Goal: Find specific page/section: Locate a particular part of the current website

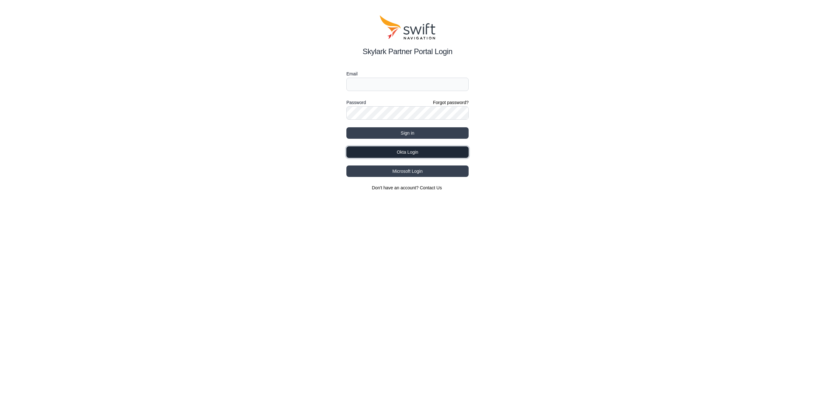
click at [414, 152] on button "Okta Login" at bounding box center [407, 151] width 122 height 11
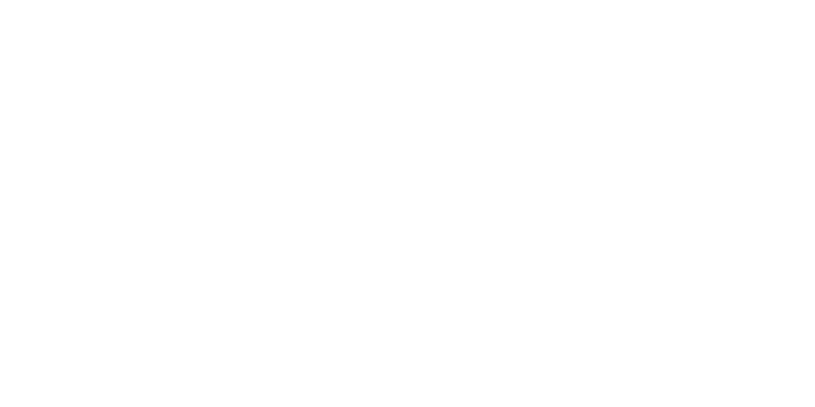
select select
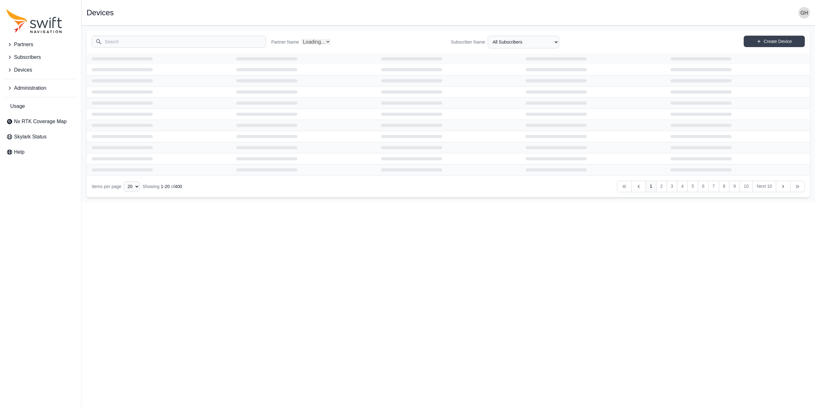
select select "Partner Name"
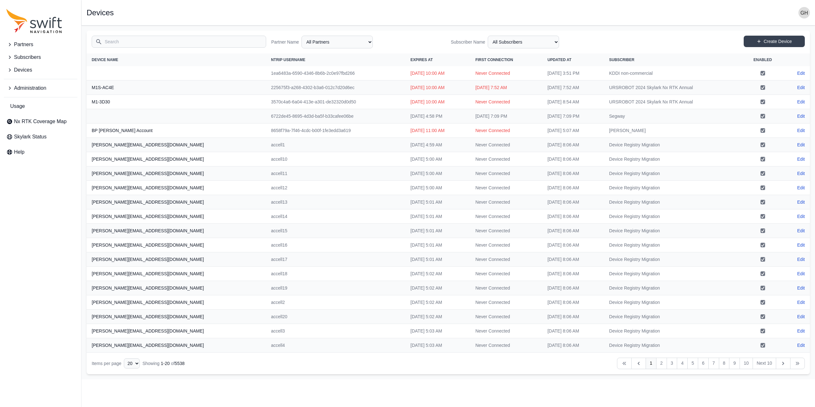
click at [47, 59] on button "Subscribers" at bounding box center [41, 57] width 74 height 13
click at [34, 43] on button "Partners" at bounding box center [41, 44] width 74 height 13
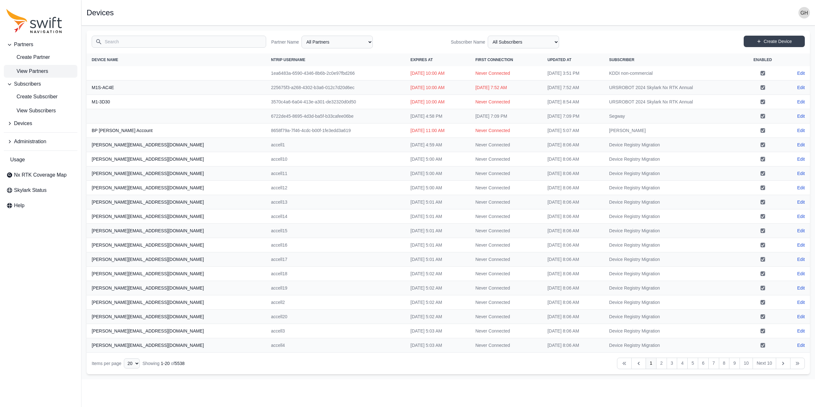
click at [41, 74] on span "View Partners" at bounding box center [27, 71] width 42 height 8
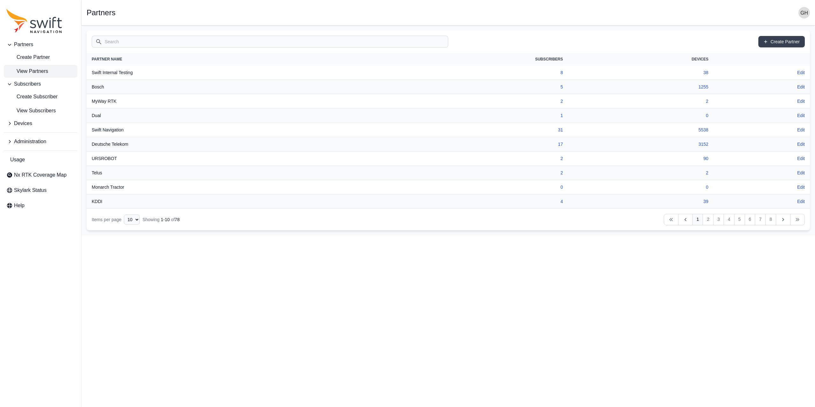
click at [140, 43] on input "Search" at bounding box center [270, 42] width 357 height 12
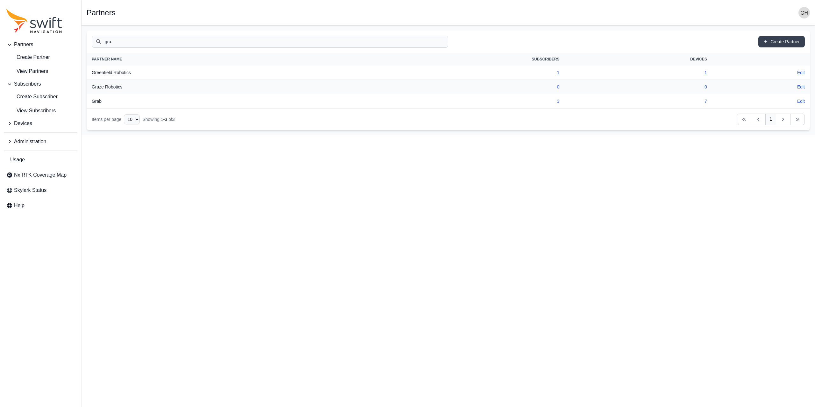
type input "gra"
click at [697, 85] on td "7" at bounding box center [627, 87] width 158 height 14
click at [699, 86] on link "7" at bounding box center [699, 86] width 3 height 5
select select "3f7c8ae7-4574-44cd-b1e2-e924d7be4325"
